Goal: Information Seeking & Learning: Learn about a topic

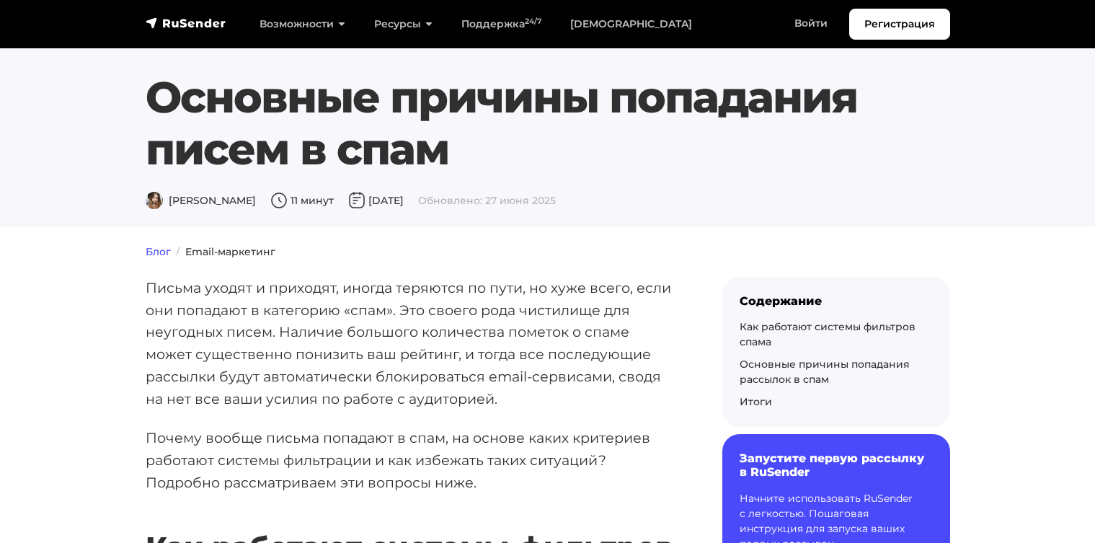
click at [147, 245] on link "Блог" at bounding box center [158, 251] width 25 height 13
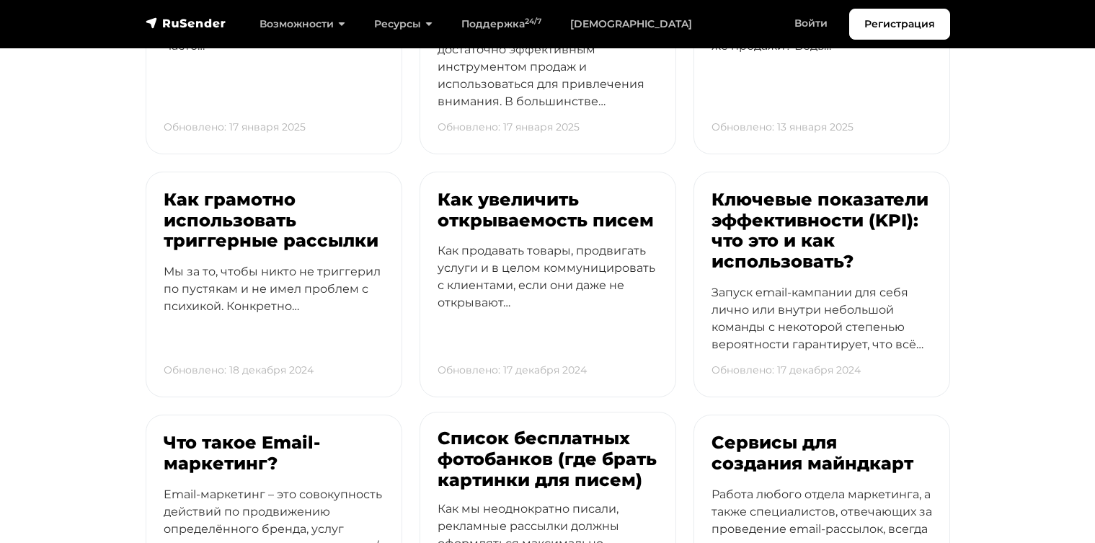
scroll to position [3621, 0]
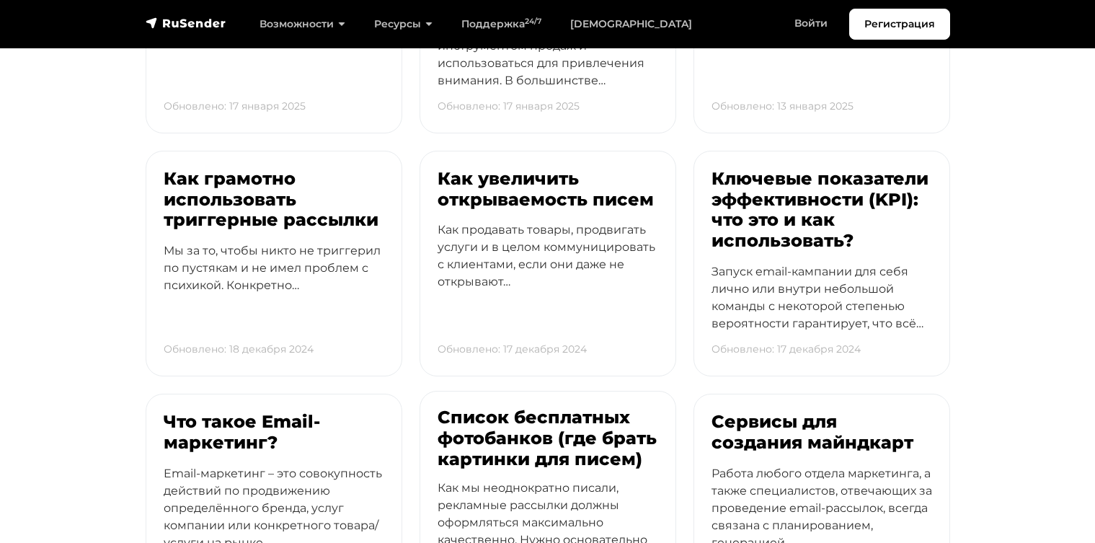
click at [465, 407] on h3 "Список бесплатных фотобанков (где брать картинки для писем)" at bounding box center [547, 438] width 221 height 62
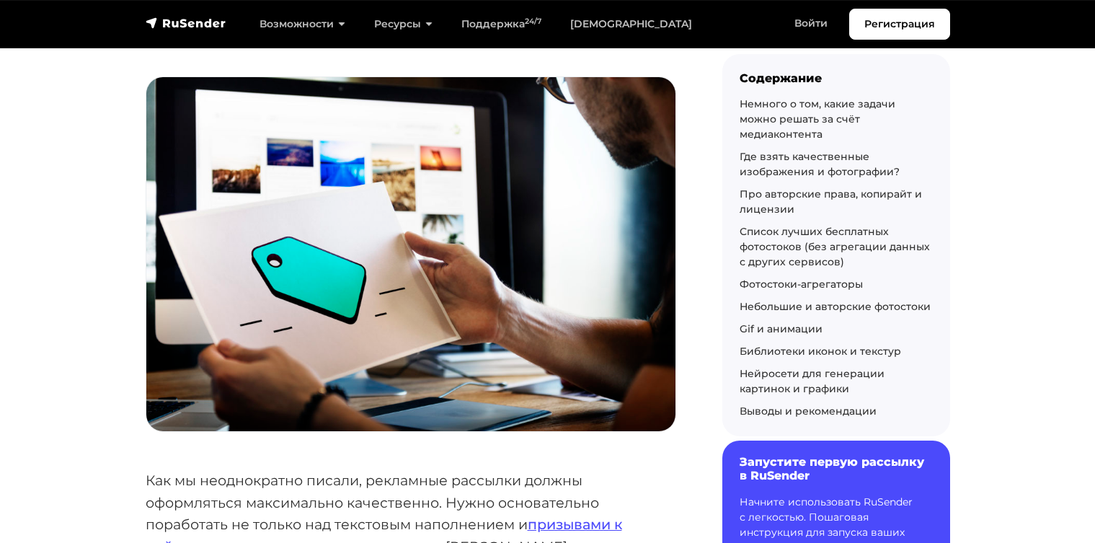
scroll to position [244, 0]
